Goal: Information Seeking & Learning: Check status

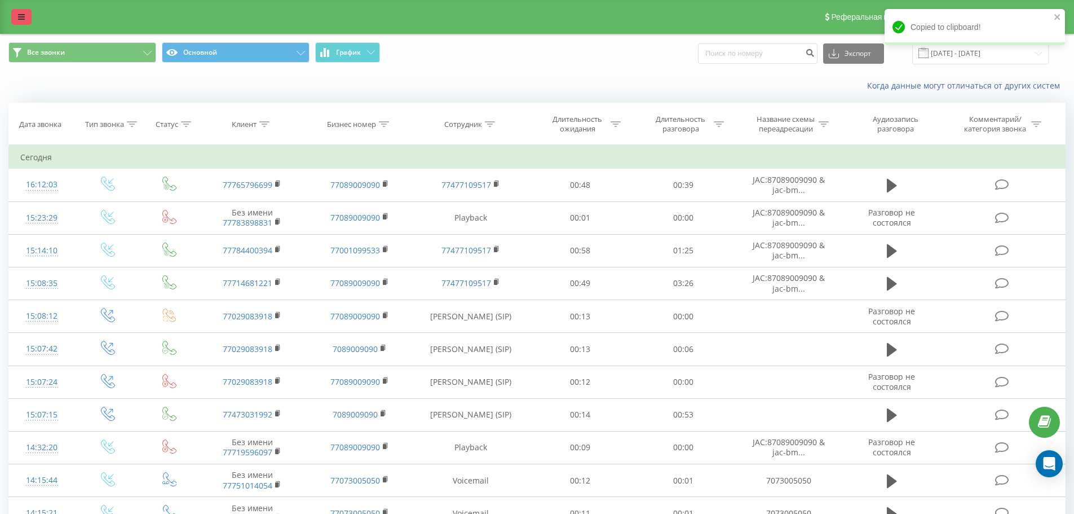
click at [26, 20] on link at bounding box center [21, 17] width 20 height 16
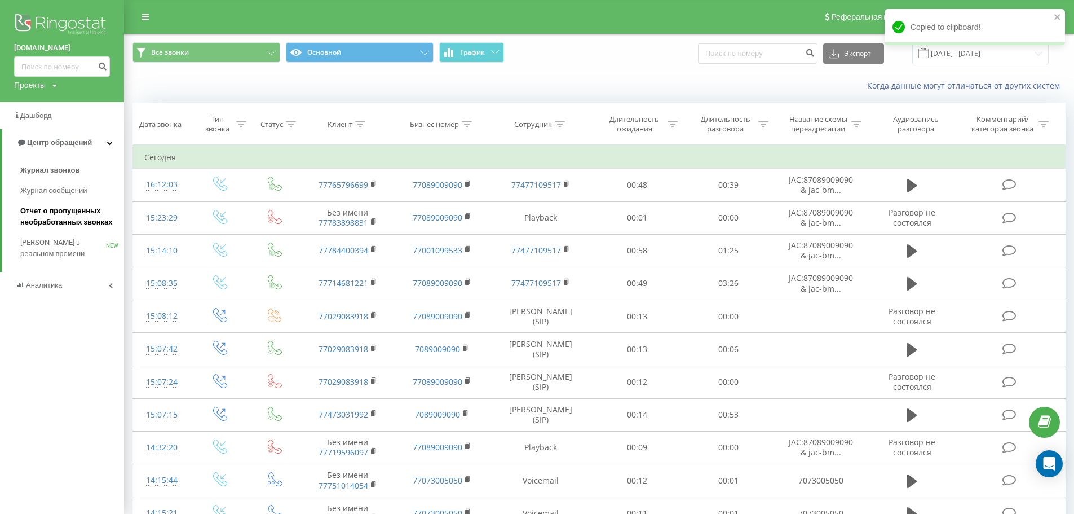
click at [56, 211] on span "Отчет о пропущенных необработанных звонках" at bounding box center [69, 216] width 98 height 23
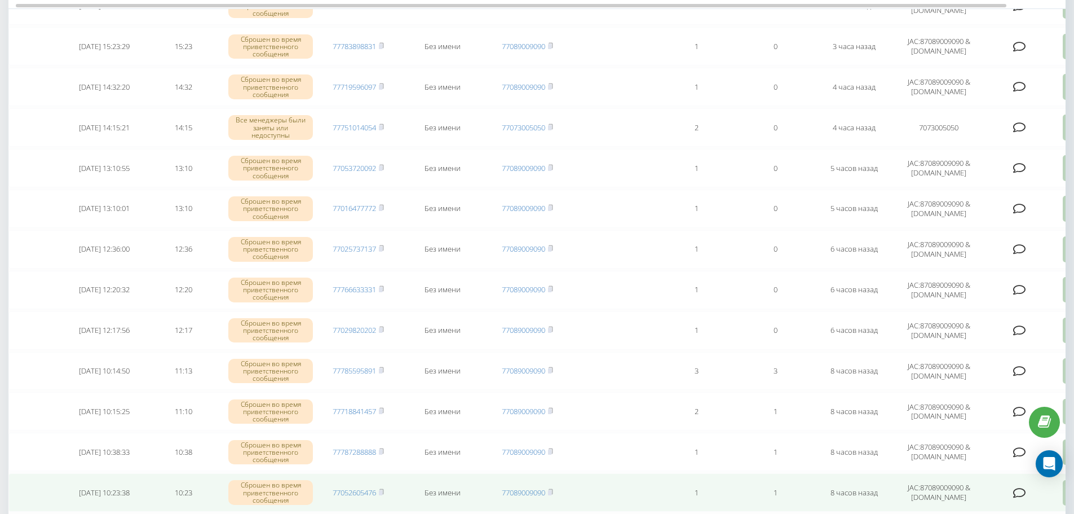
scroll to position [282, 0]
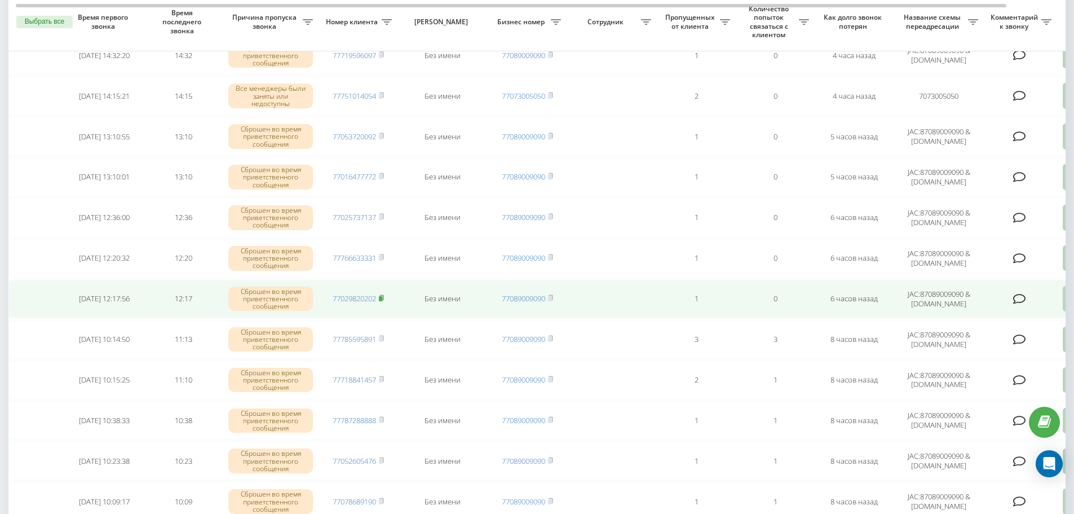
click at [382, 297] on rect at bounding box center [380, 298] width 3 height 5
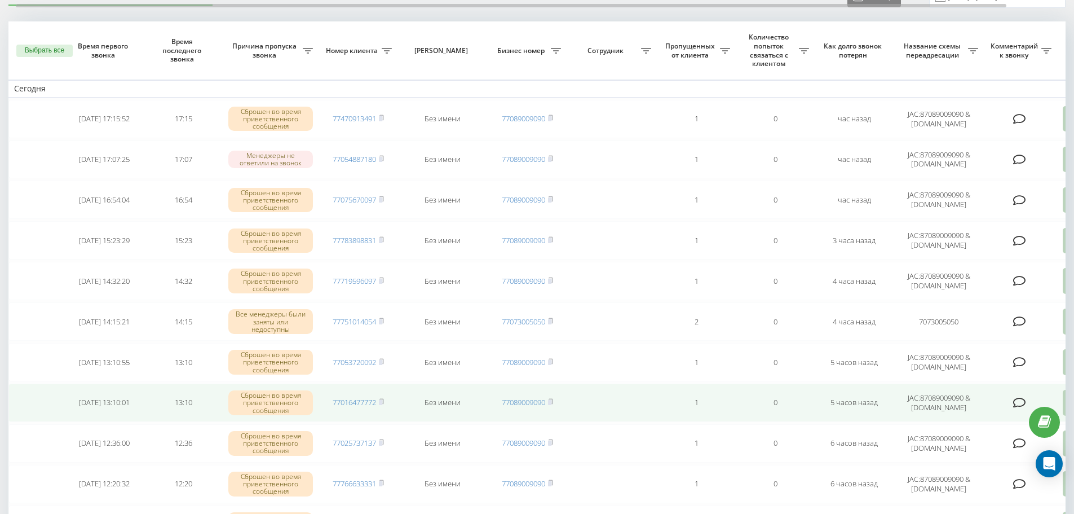
scroll to position [113, 0]
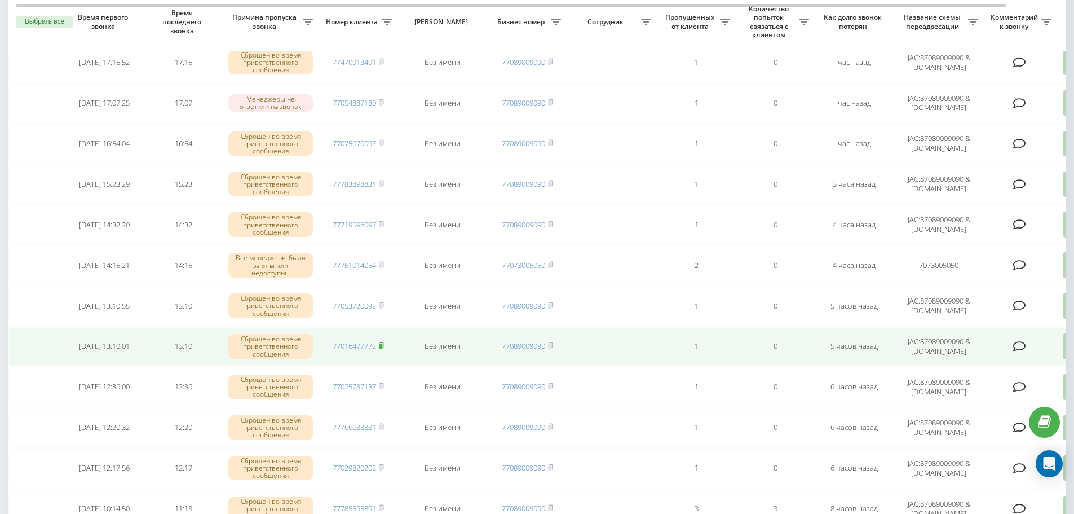
click at [384, 344] on icon at bounding box center [382, 344] width 4 height 5
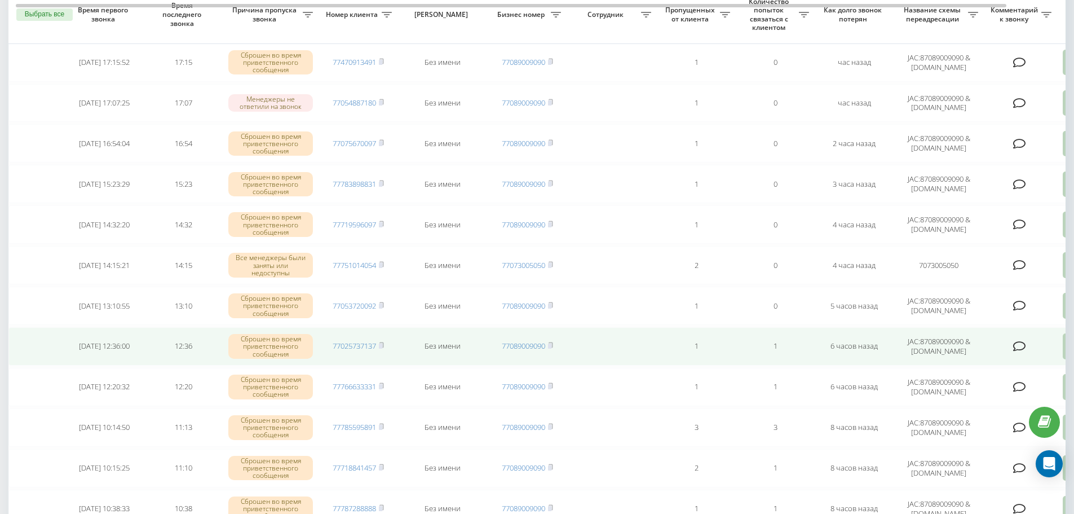
scroll to position [56, 0]
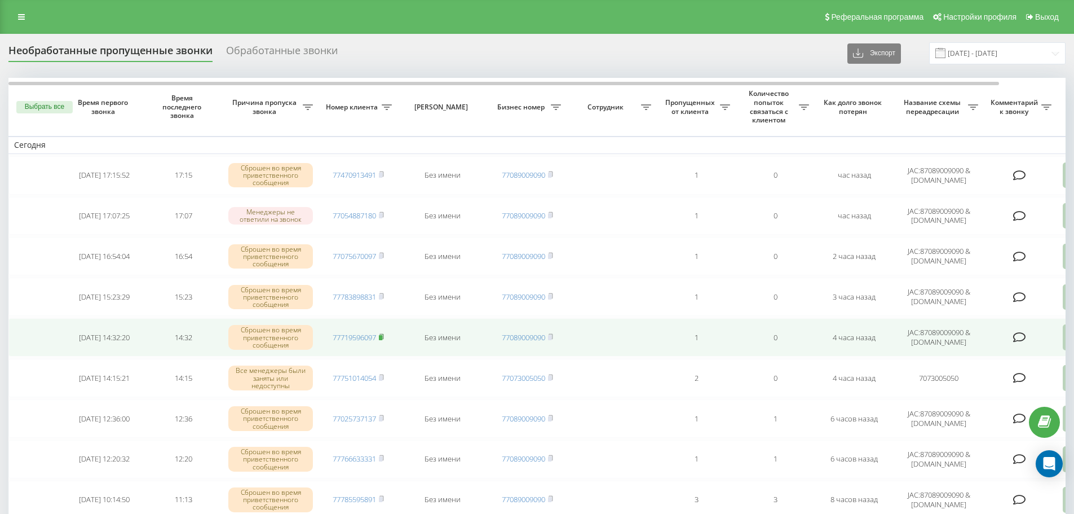
click at [382, 337] on rect at bounding box center [380, 337] width 3 height 5
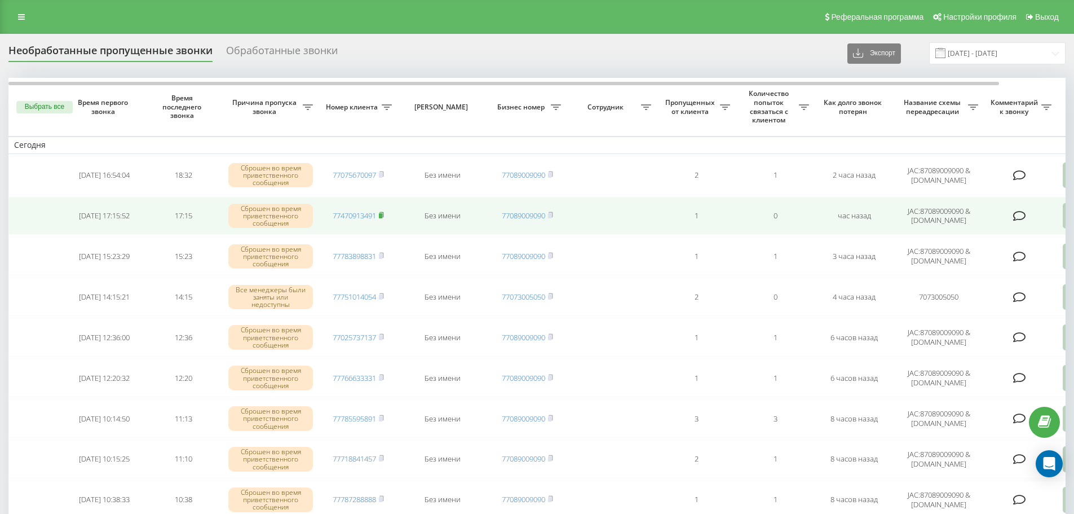
click at [380, 213] on icon at bounding box center [381, 214] width 5 height 7
